Goal: Task Accomplishment & Management: Complete application form

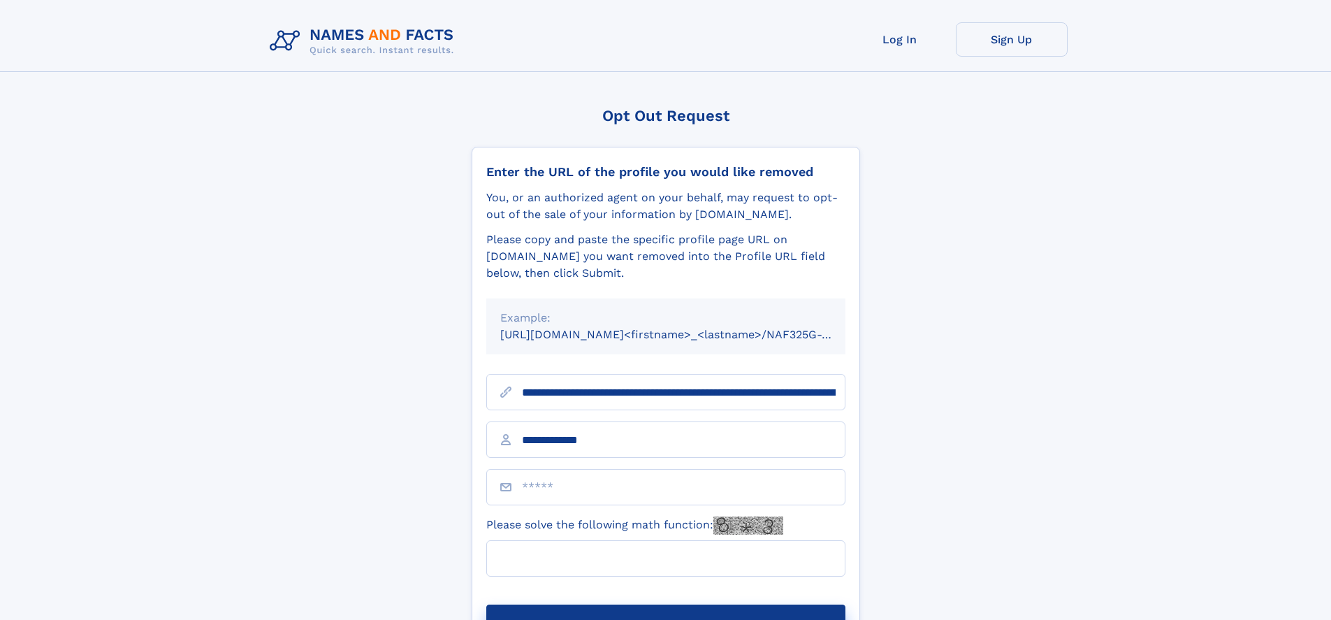
type input "**********"
type input "**"
click at [665, 604] on button "Submit Opt Out Request" at bounding box center [665, 626] width 359 height 45
